Goal: Task Accomplishment & Management: Manage account settings

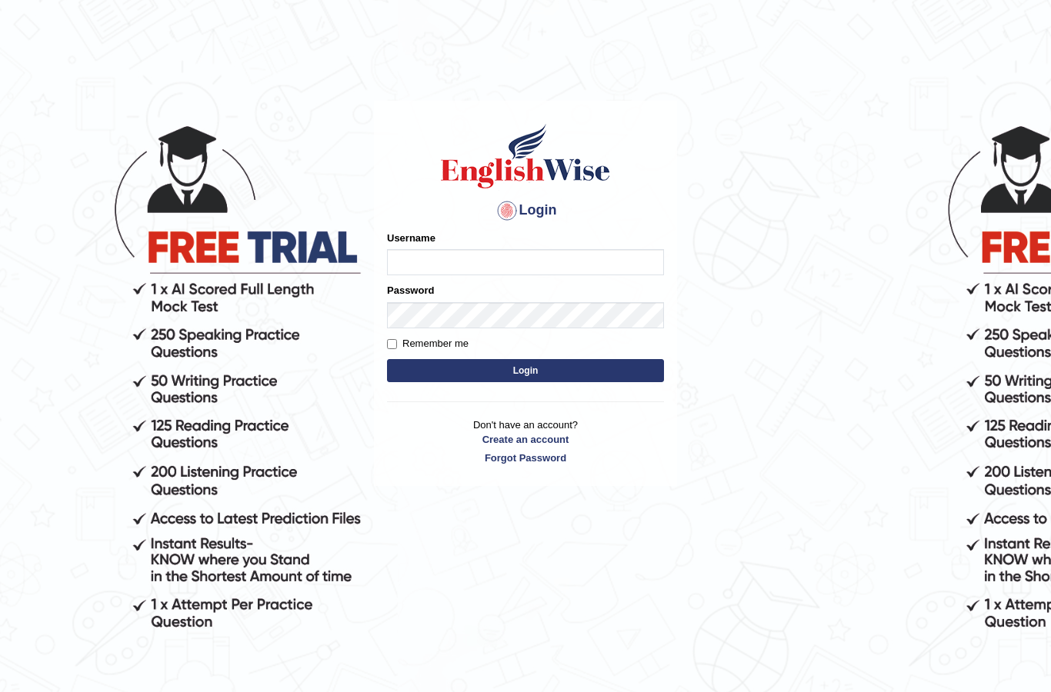
click at [491, 261] on input "Username" at bounding box center [525, 262] width 277 height 26
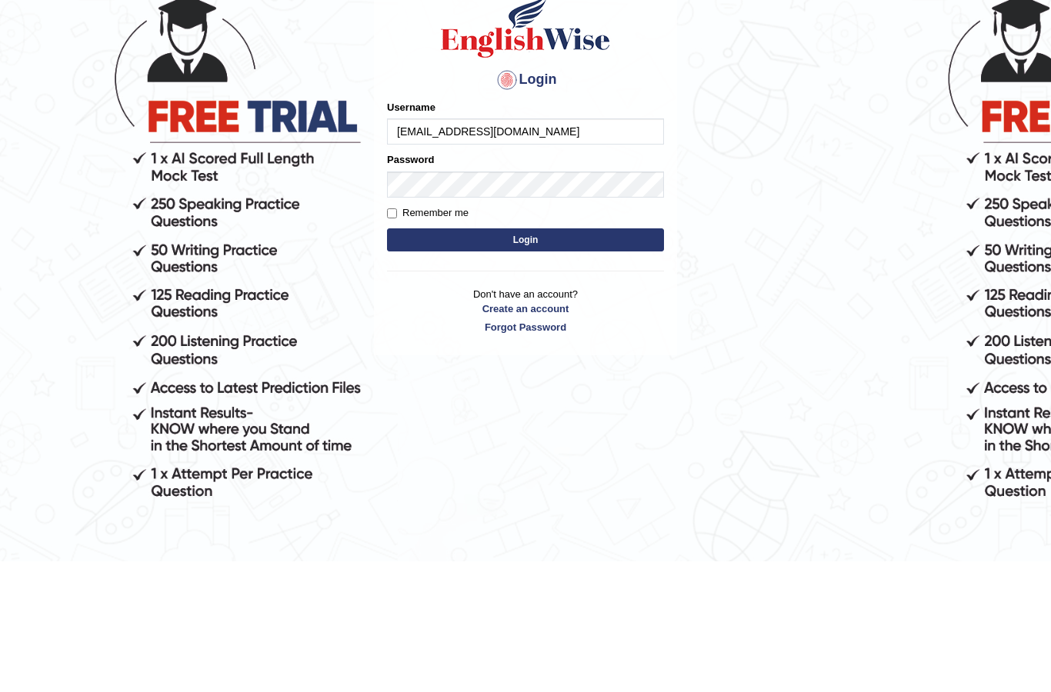
type input "manispatel151284@gmail.com"
click at [530, 359] on button "Login" at bounding box center [525, 370] width 277 height 23
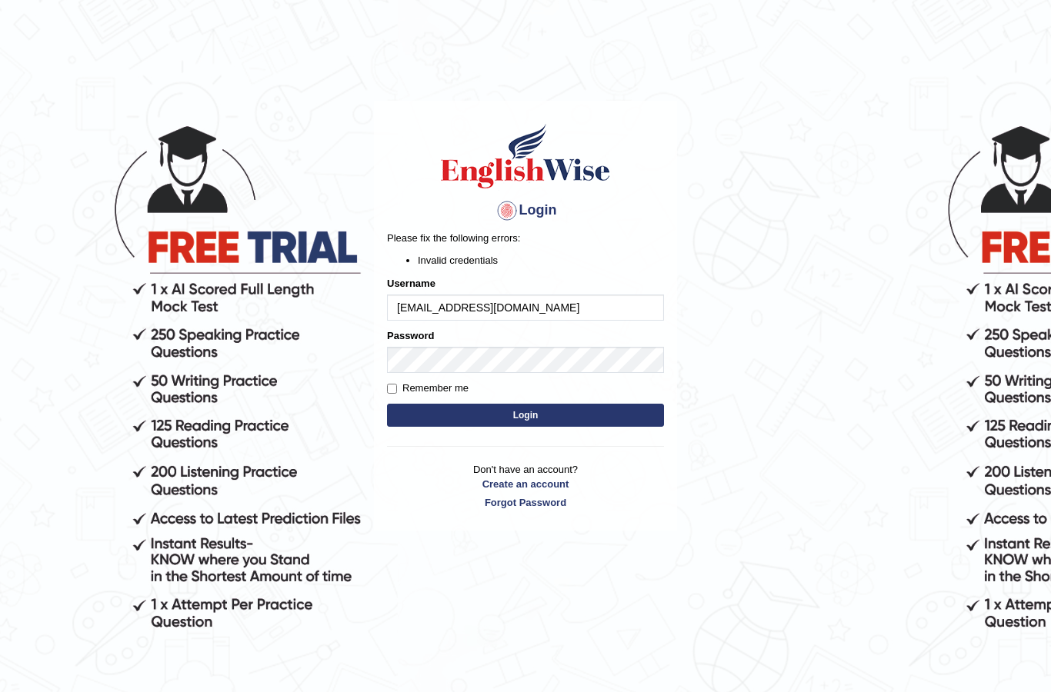
click at [522, 416] on button "Login" at bounding box center [525, 415] width 277 height 23
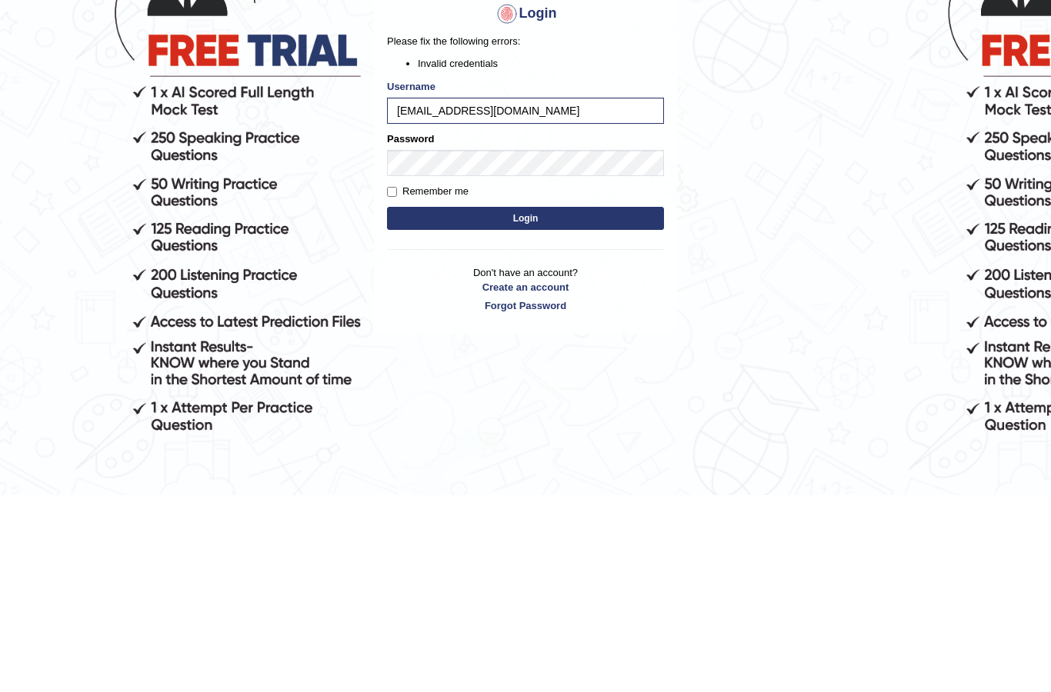
click at [511, 328] on div "Password" at bounding box center [525, 350] width 277 height 45
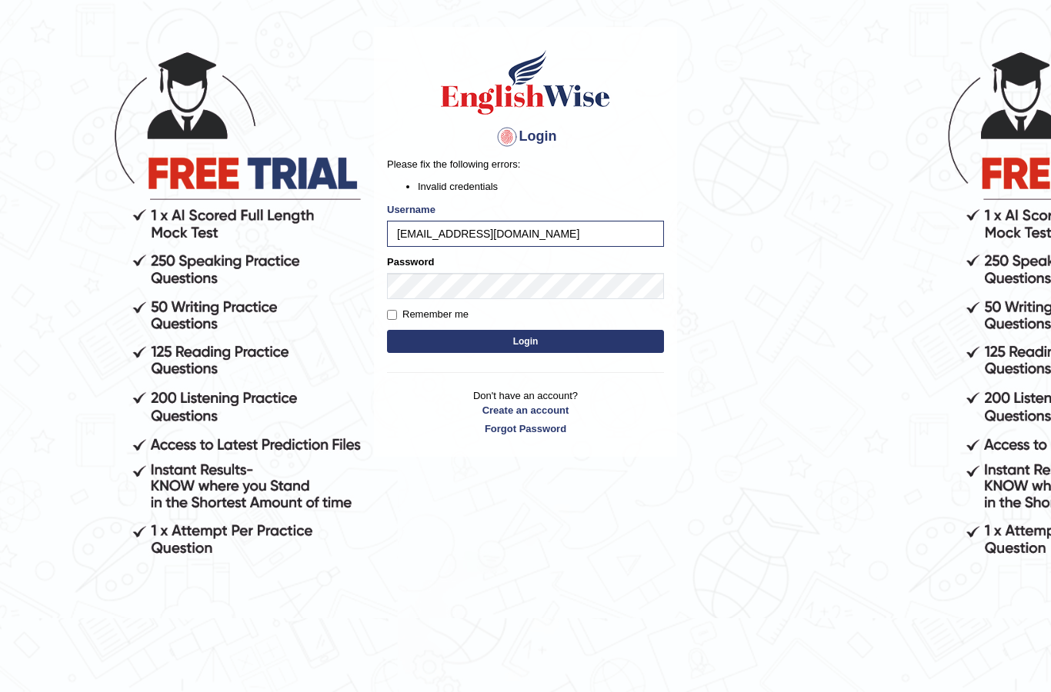
click at [510, 152] on div "Login Please fix the following errors: Invalid credentials Username manispatel1…" at bounding box center [525, 242] width 303 height 430
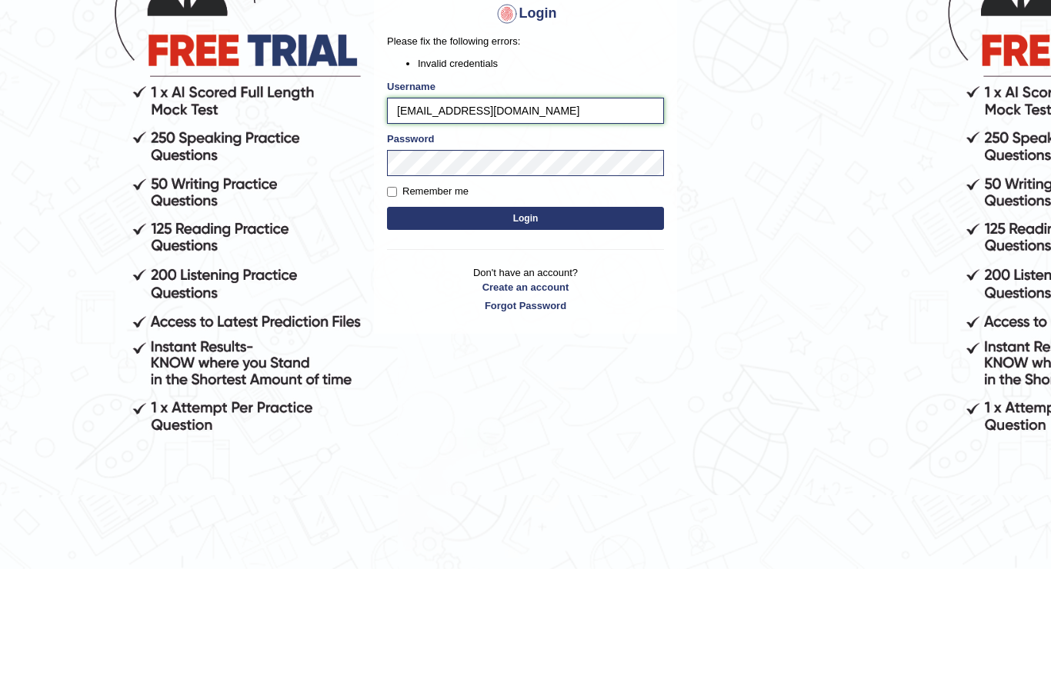
click at [595, 221] on input "manispatel151284@gmail.com" at bounding box center [525, 234] width 277 height 26
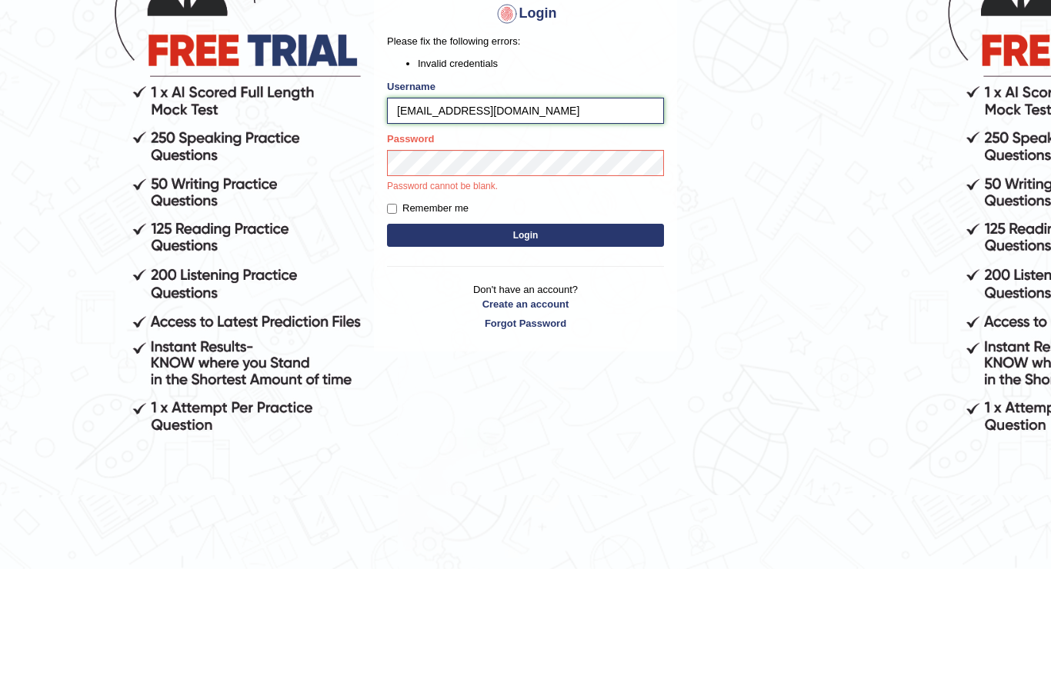
click at [598, 221] on input "manispatel151284@gmail.com" at bounding box center [525, 234] width 277 height 26
type input "manis"
type input "m"
type input "Manishpatel"
click at [557, 347] on button "Login" at bounding box center [525, 358] width 277 height 23
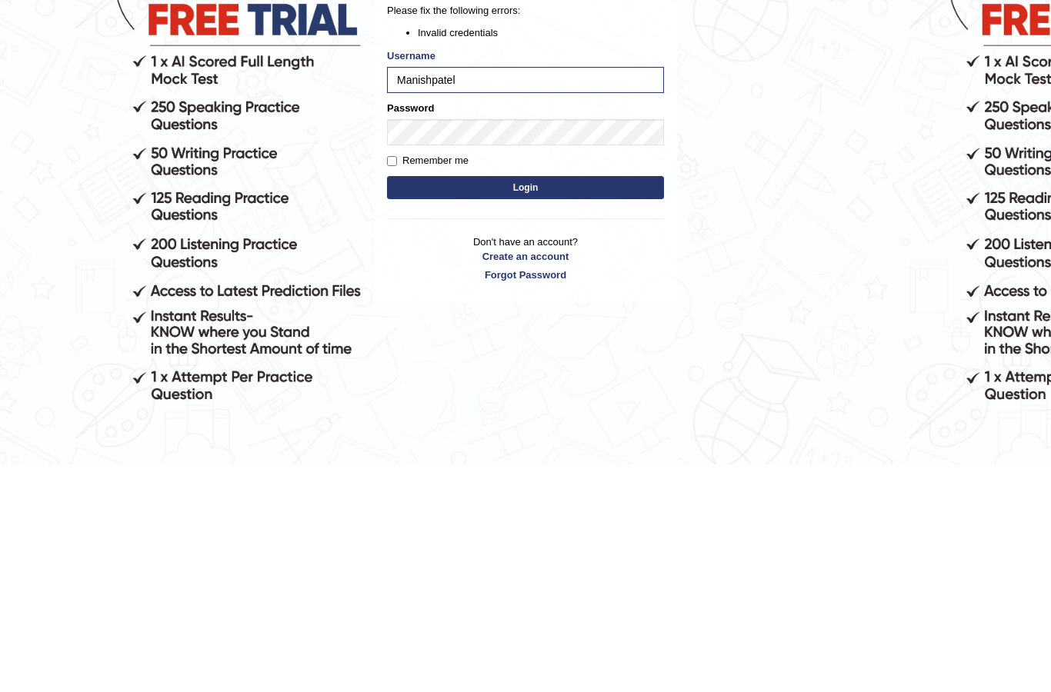
click at [559, 404] on button "Login" at bounding box center [525, 415] width 277 height 23
click at [515, 404] on button "Login" at bounding box center [525, 415] width 277 height 23
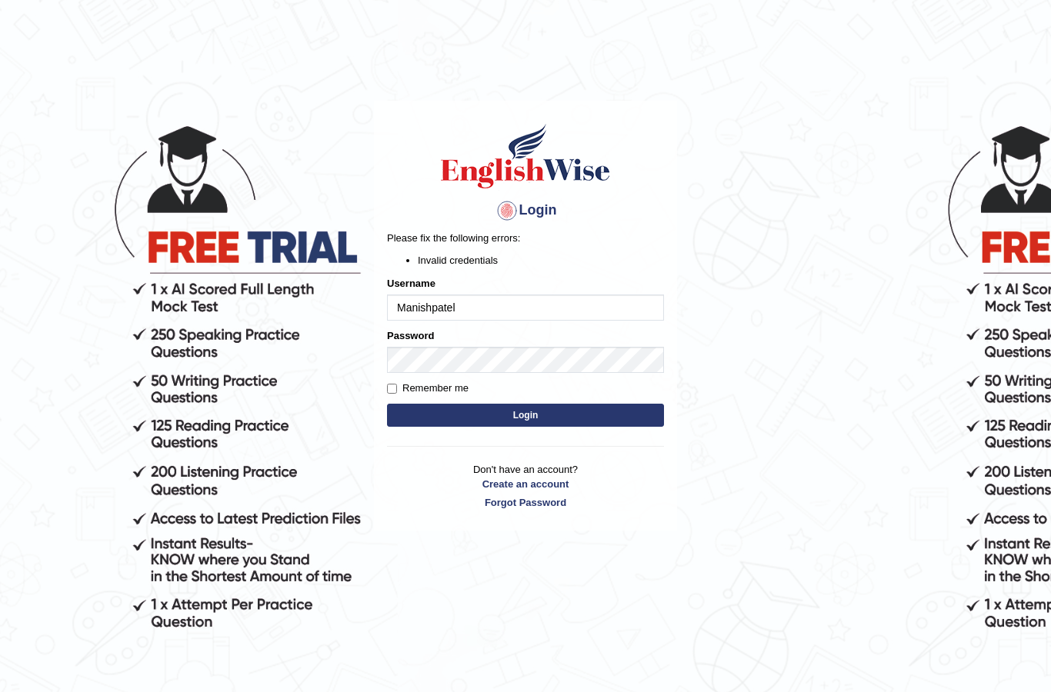
click at [552, 507] on link "Forgot Password" at bounding box center [525, 502] width 277 height 15
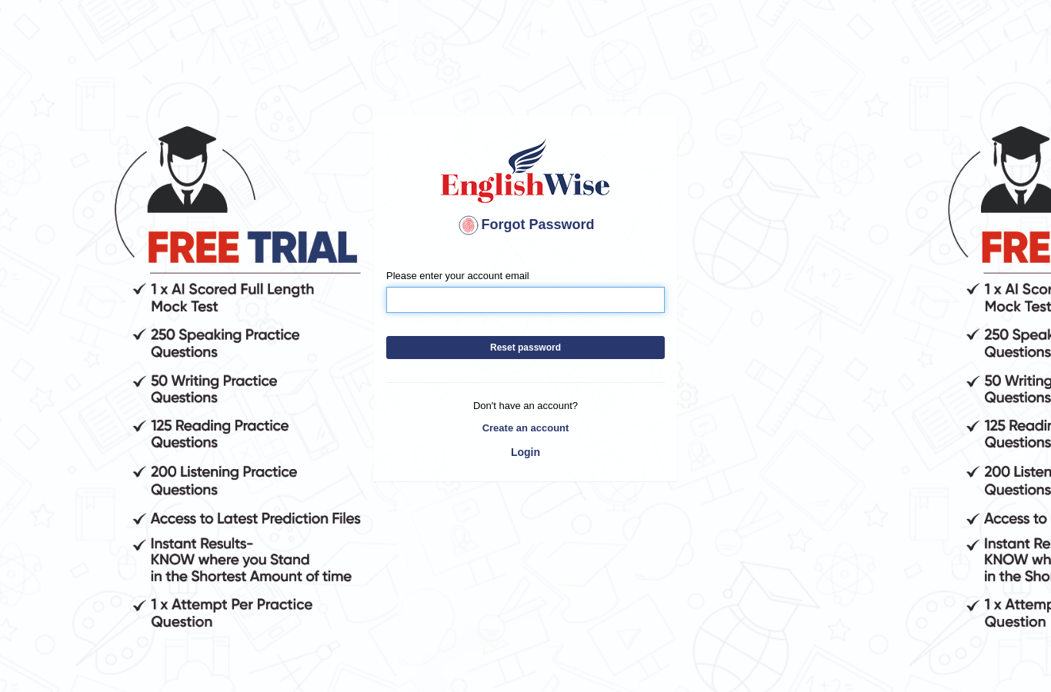
click at [601, 309] on input "Please enter your account email" at bounding box center [525, 300] width 278 height 26
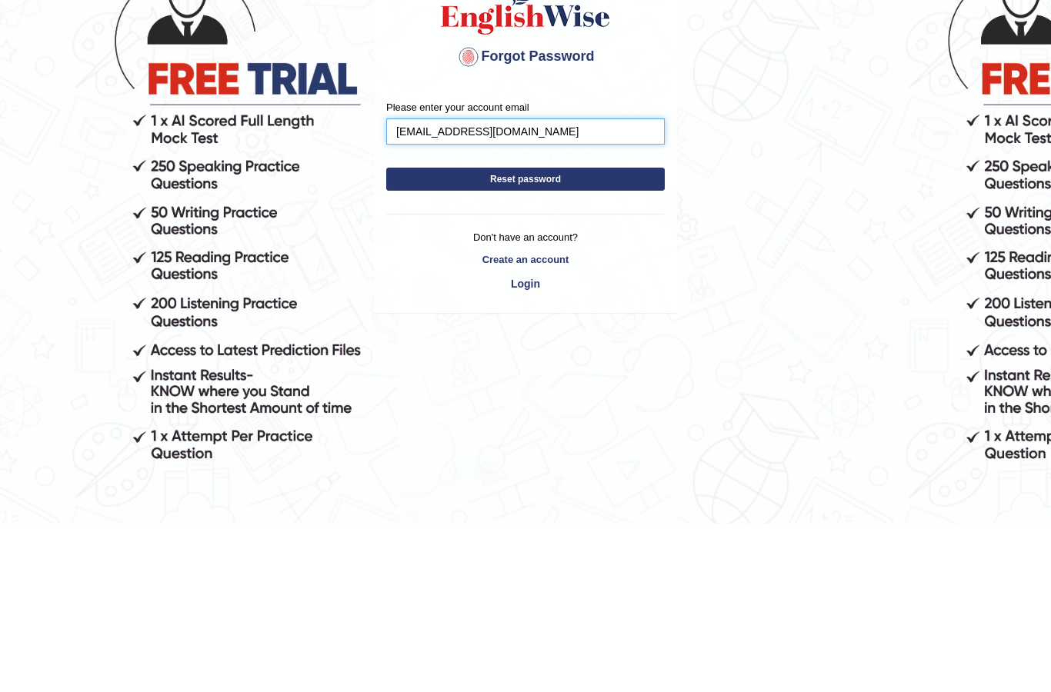
type input "manispatel151284@gmail.com"
click at [447, 336] on button "Reset password" at bounding box center [525, 347] width 278 height 23
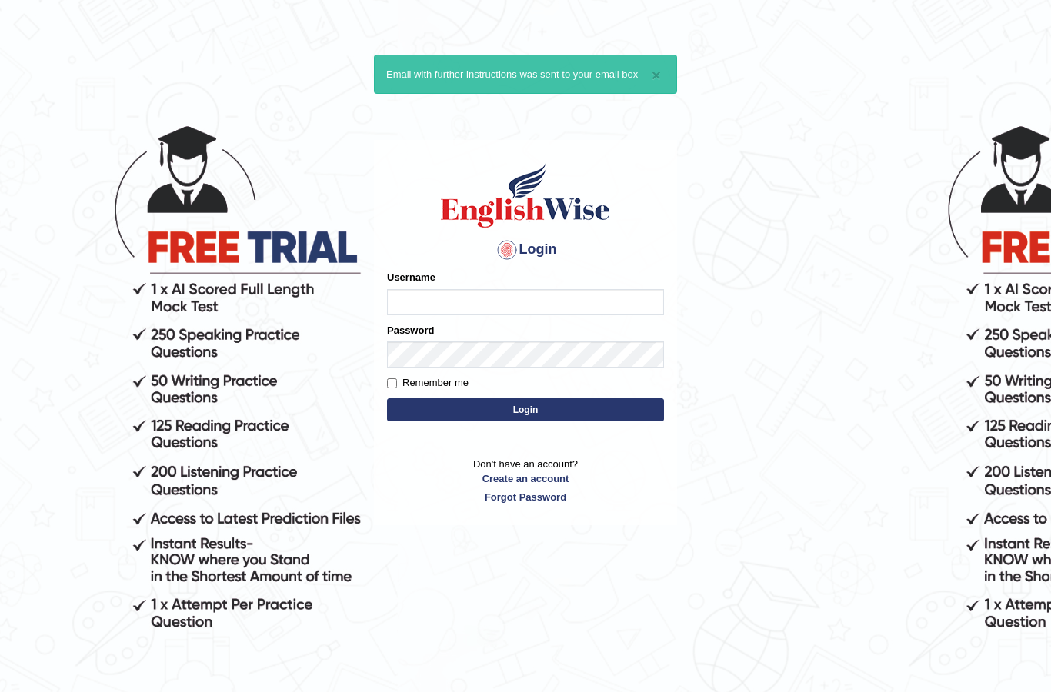
click at [558, 302] on input "Username" at bounding box center [525, 302] width 277 height 26
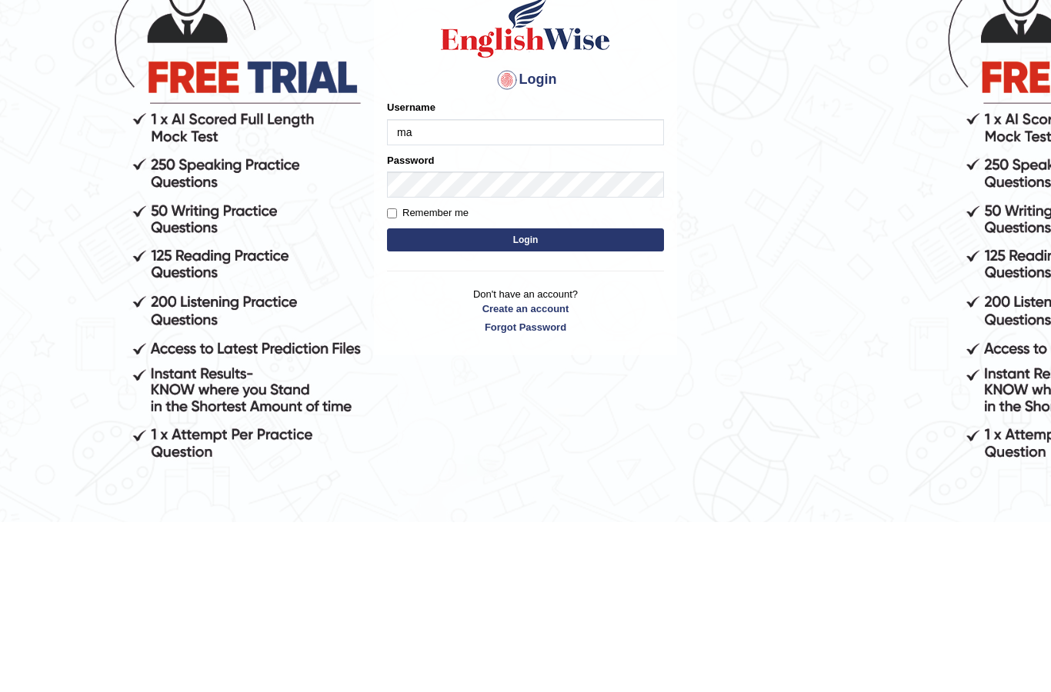
type input "m"
type input "Manishpatel"
click at [430, 398] on button "Login" at bounding box center [525, 409] width 277 height 23
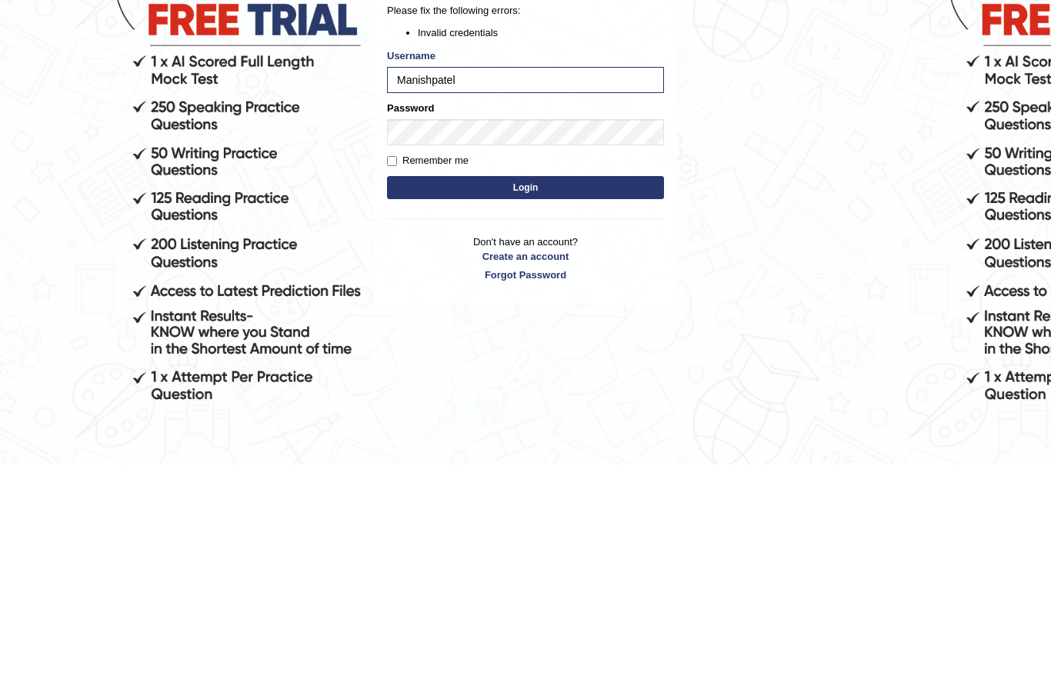
click at [471, 404] on button "Login" at bounding box center [525, 415] width 277 height 23
click at [447, 404] on button "Login" at bounding box center [525, 415] width 277 height 23
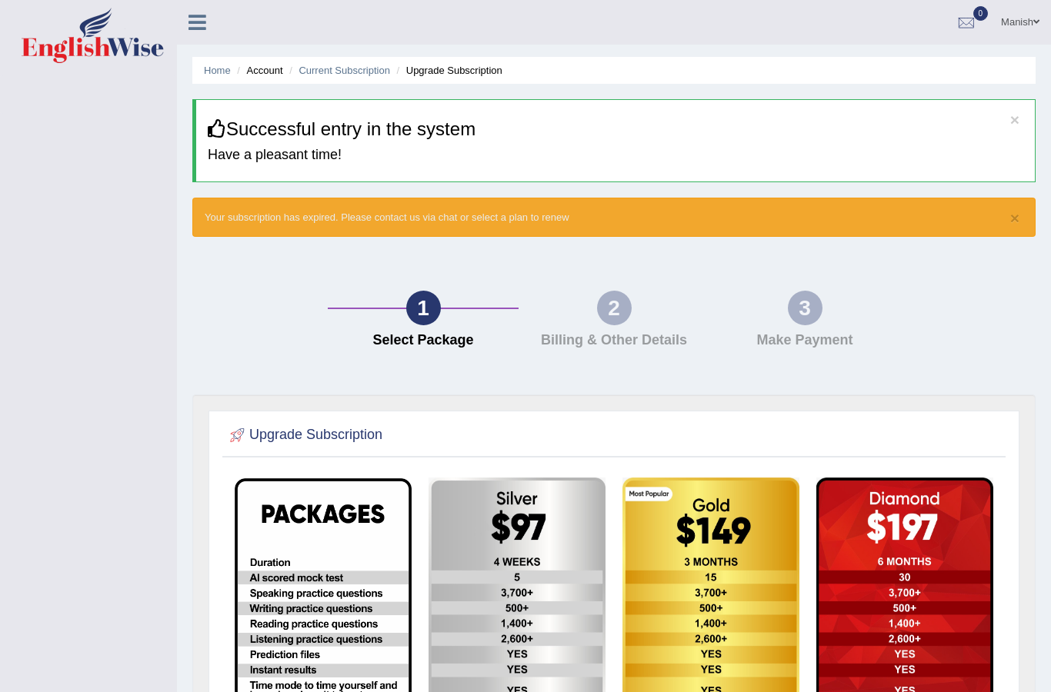
click at [1018, 15] on link "Manish" at bounding box center [1020, 20] width 62 height 40
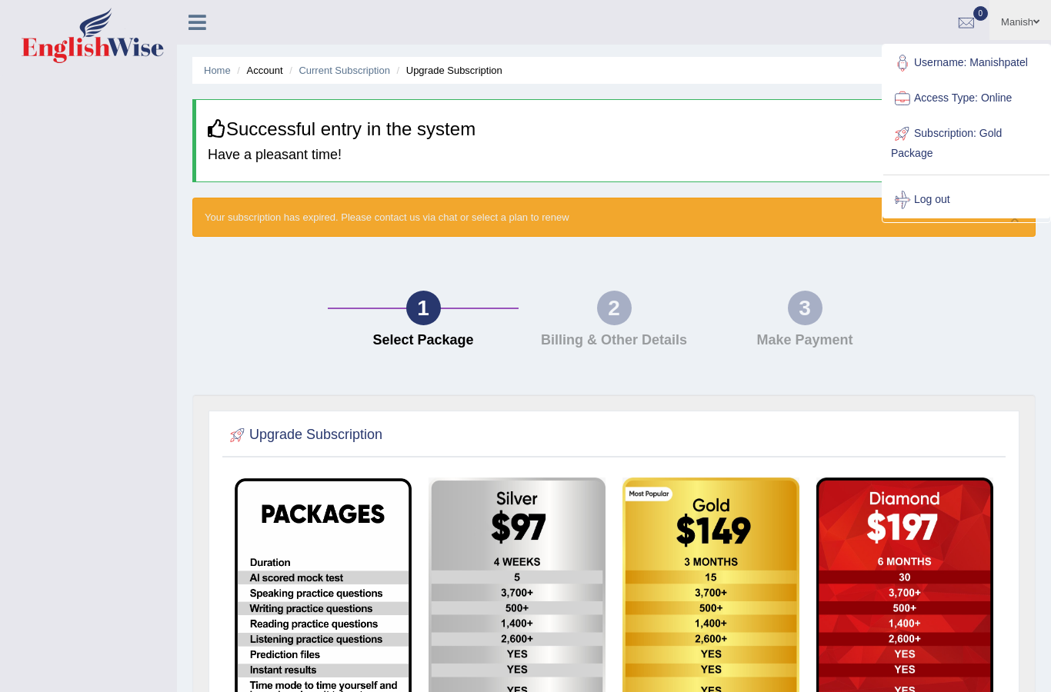
click at [1013, 59] on link "Username: Manishpatel" at bounding box center [966, 62] width 166 height 35
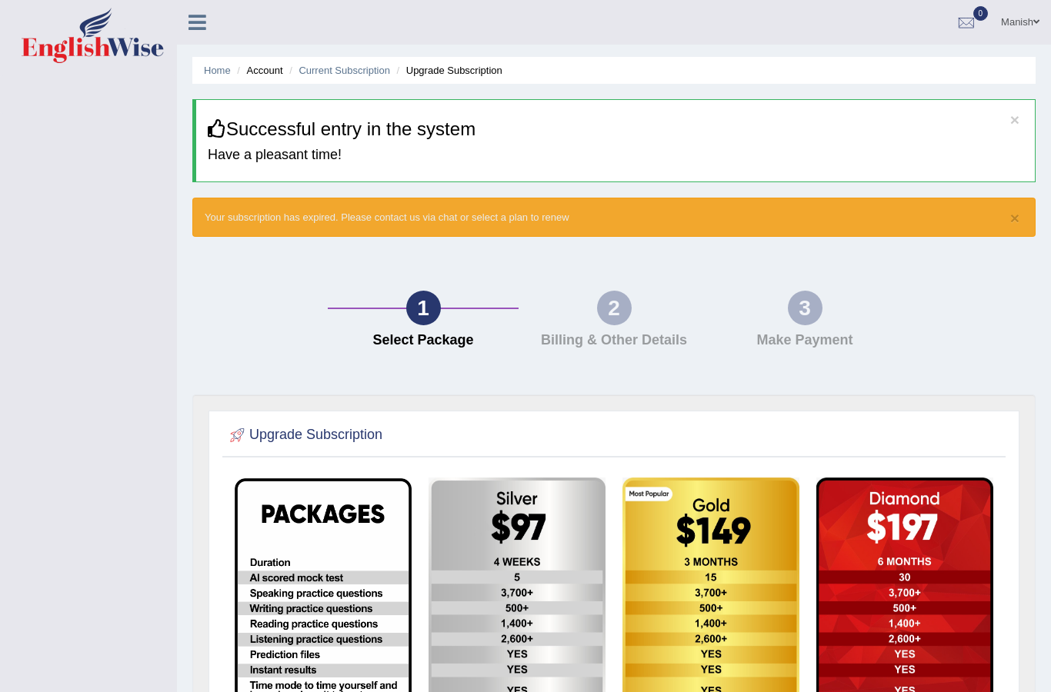
click at [964, 21] on div at bounding box center [965, 23] width 23 height 23
click at [1031, 26] on link "Manish" at bounding box center [1020, 20] width 62 height 40
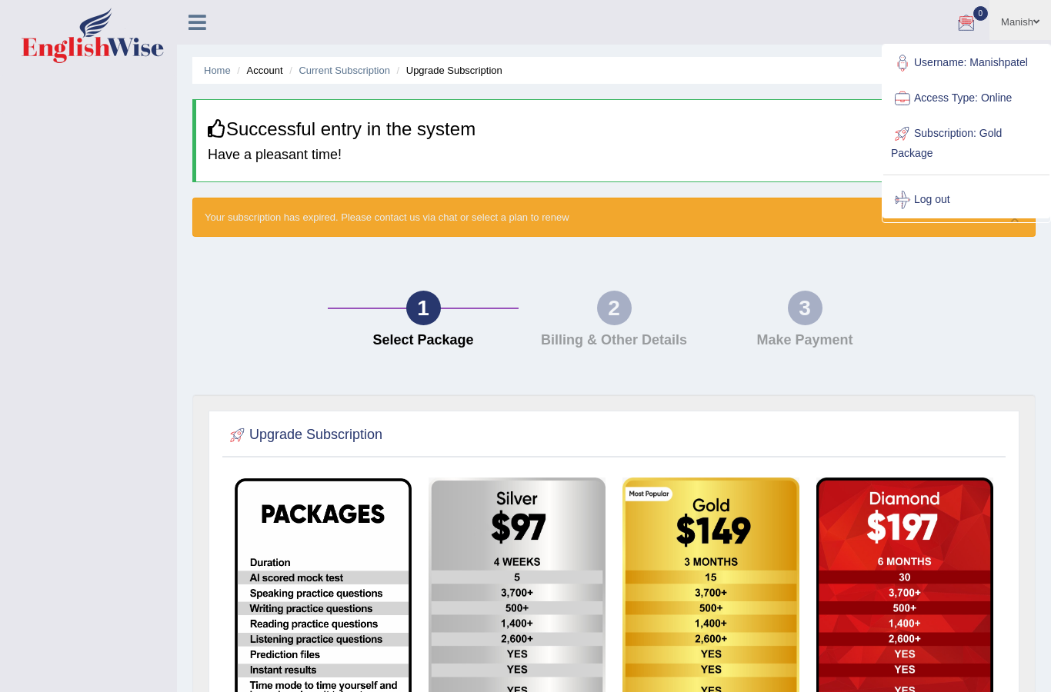
click at [1022, 21] on link "Manish" at bounding box center [1020, 20] width 62 height 40
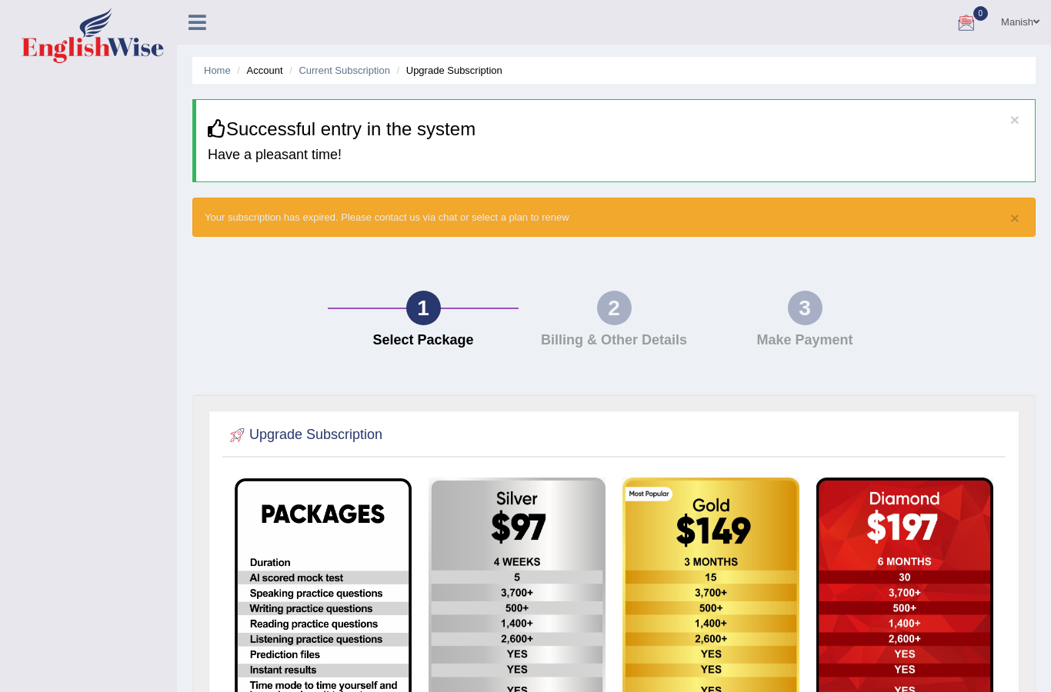
click at [1024, 15] on link "Manish" at bounding box center [1020, 20] width 62 height 40
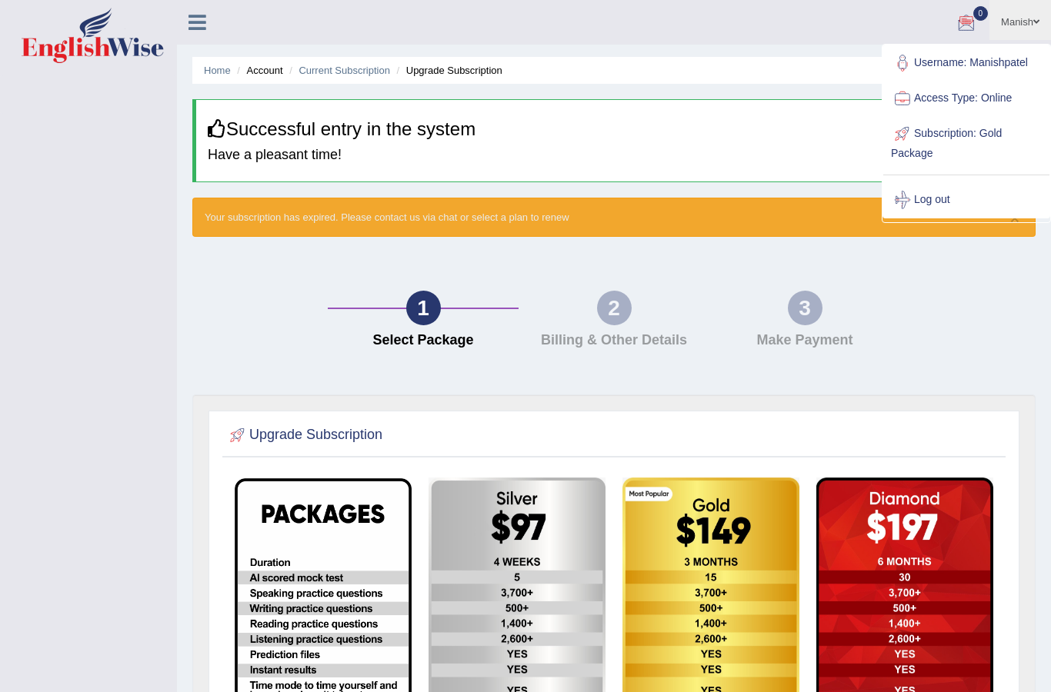
click at [953, 368] on div "1 Select Package 2 Billing & Other Details 3 Make Payment" at bounding box center [614, 323] width 858 height 142
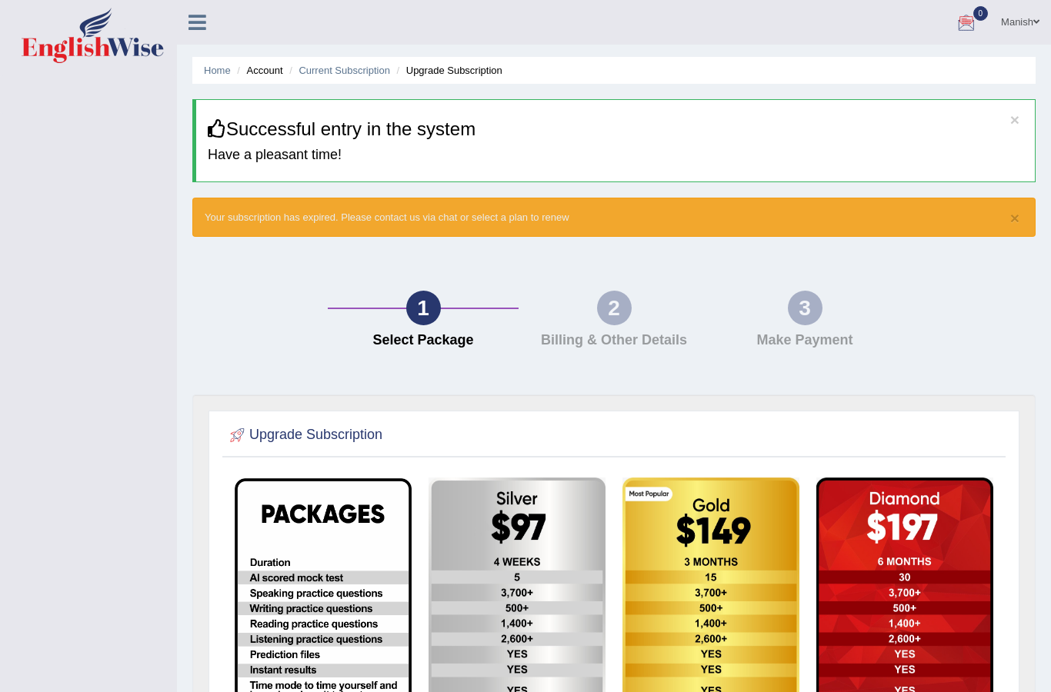
click at [195, 24] on icon at bounding box center [197, 22] width 18 height 20
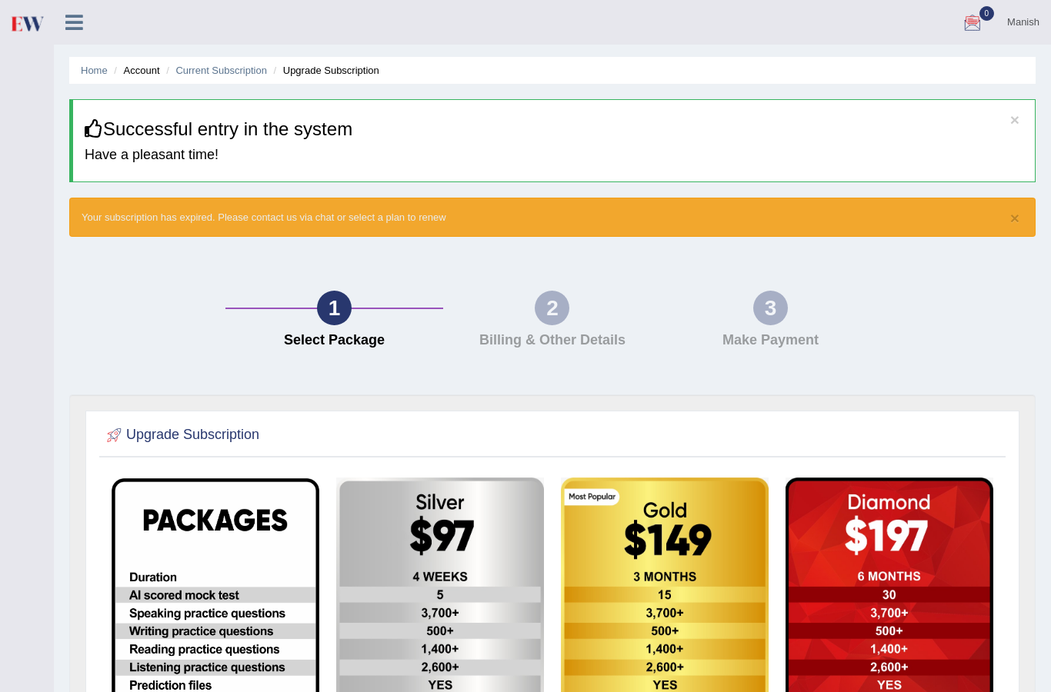
click at [78, 25] on icon at bounding box center [74, 22] width 18 height 20
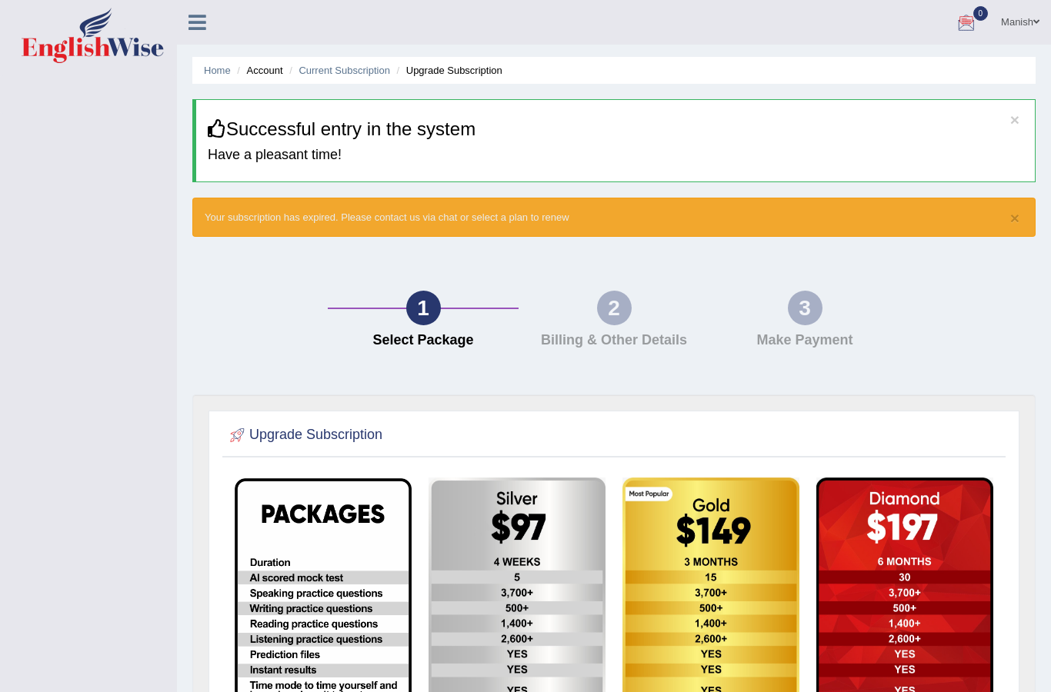
click at [1035, 12] on link "Manish" at bounding box center [1020, 20] width 62 height 40
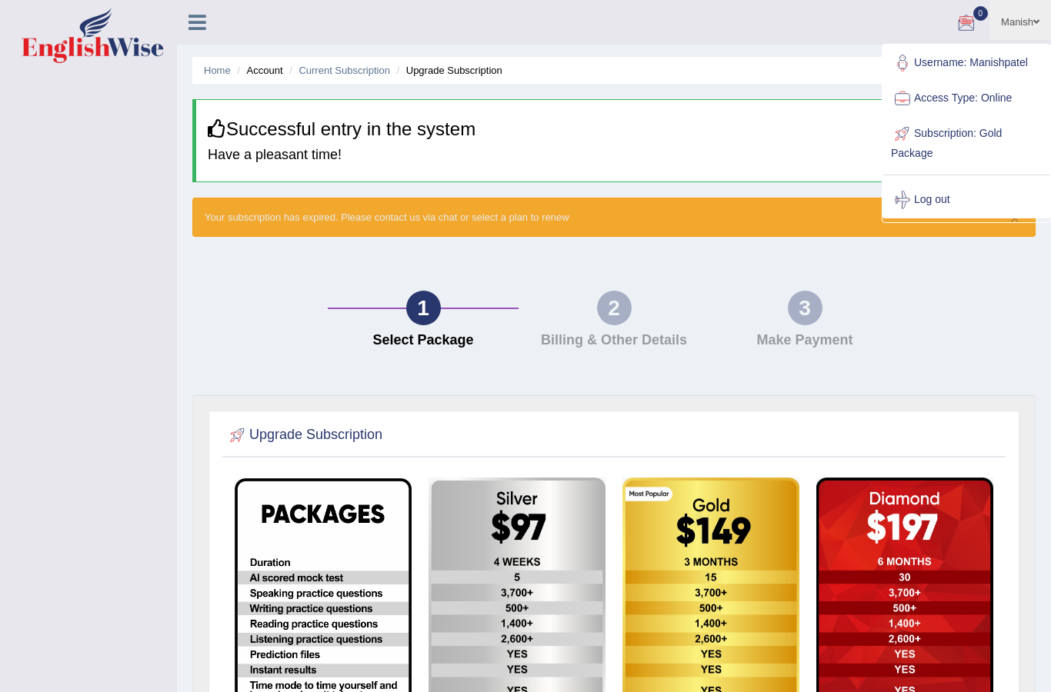
click at [803, 453] on div "Upgrade Subscription" at bounding box center [613, 438] width 783 height 38
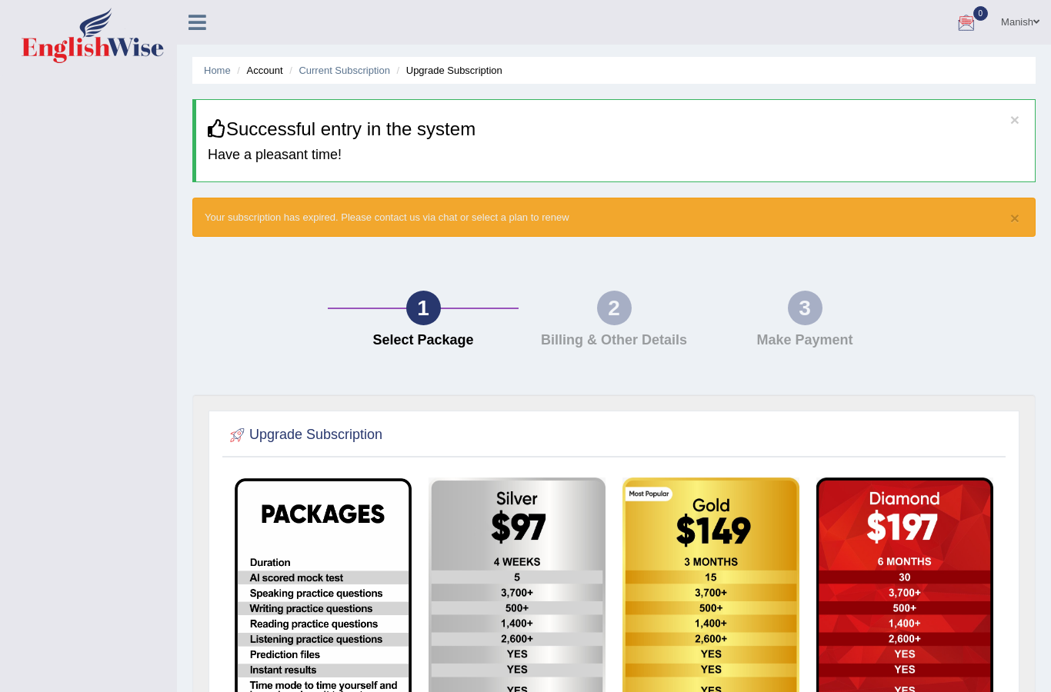
click at [203, 13] on icon at bounding box center [197, 22] width 18 height 20
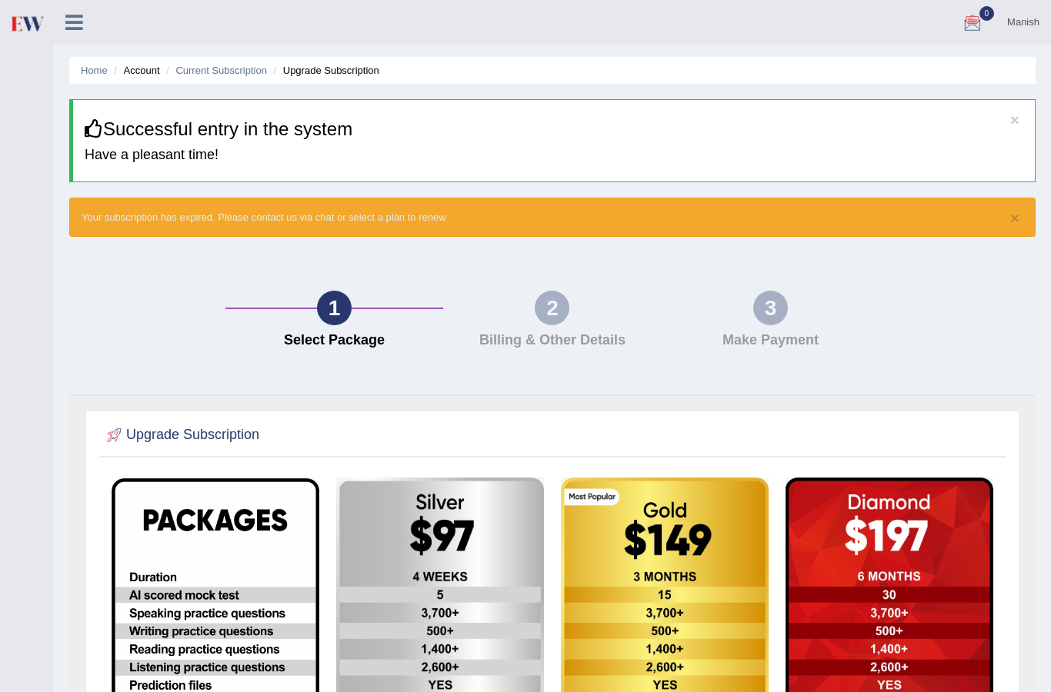
click at [92, 15] on link at bounding box center [74, 20] width 41 height 23
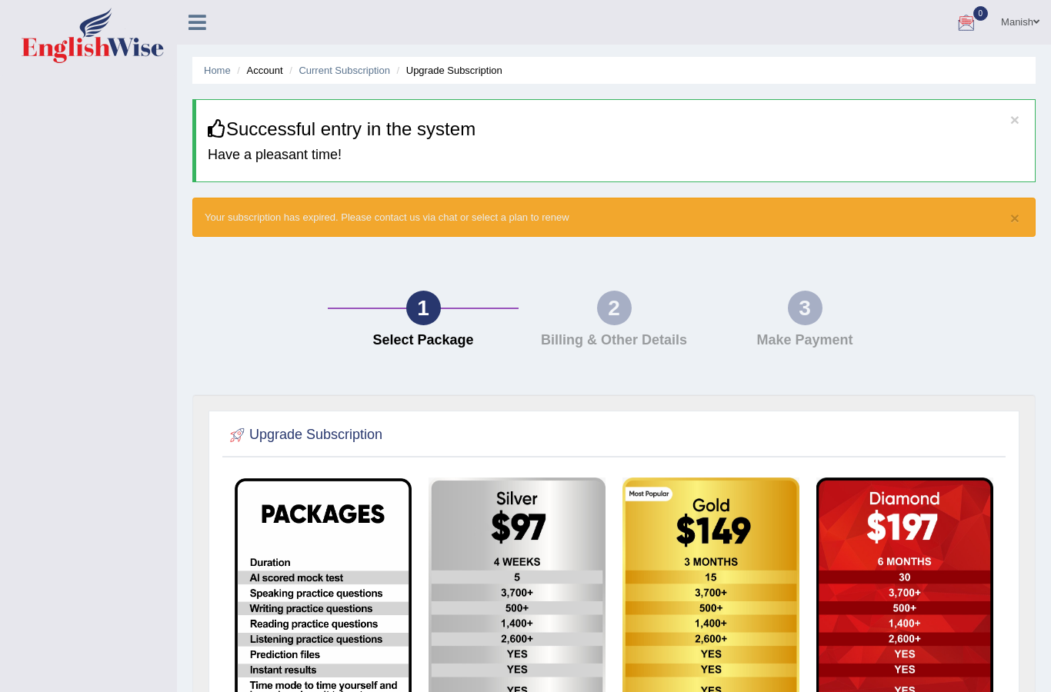
click at [1029, 588] on div "Upgrade Subscription" at bounding box center [613, 668] width 843 height 547
click at [198, 17] on icon at bounding box center [197, 22] width 18 height 20
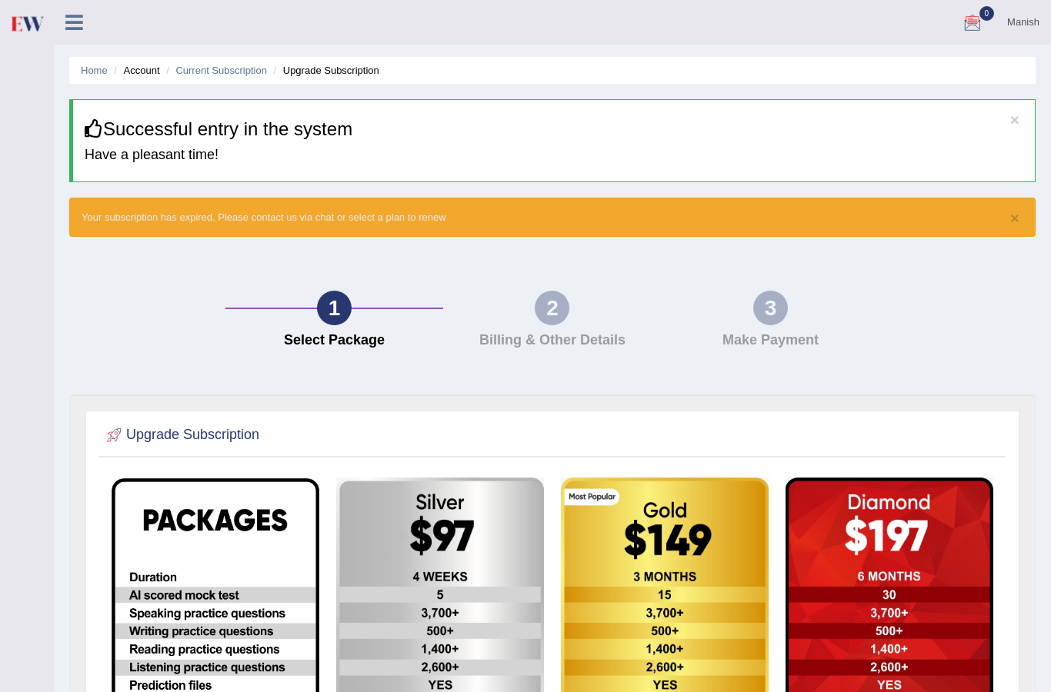
click at [229, 312] on div "1 Select Package" at bounding box center [334, 323] width 218 height 65
